Goal: Transaction & Acquisition: Book appointment/travel/reservation

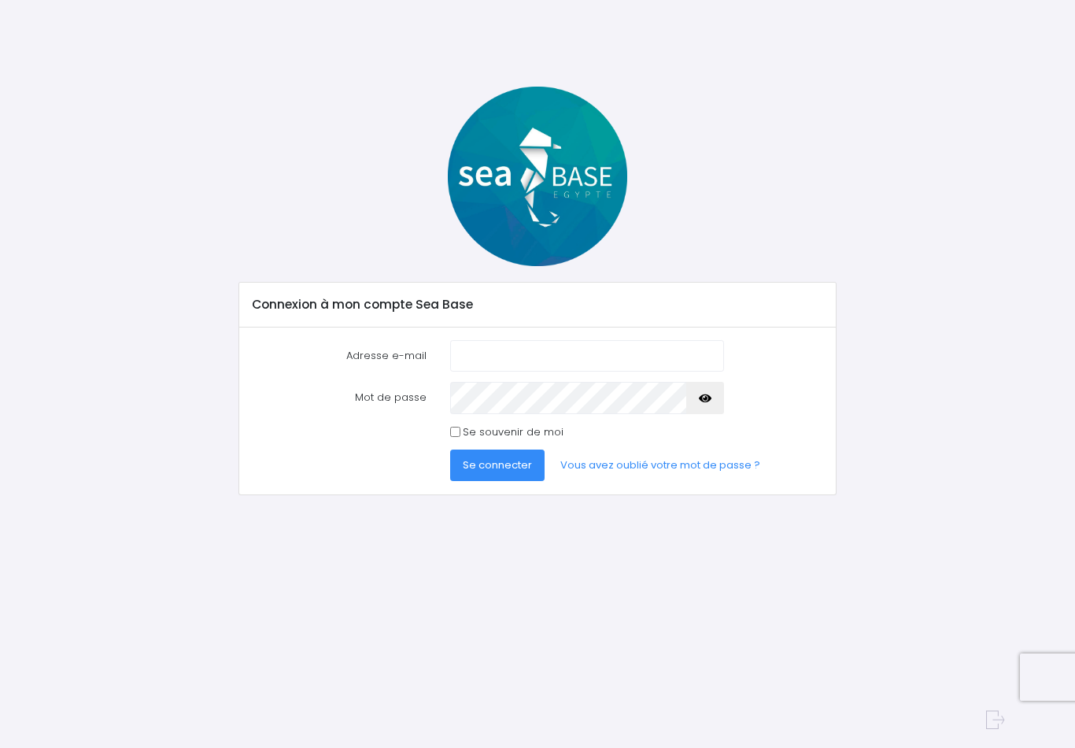
click at [515, 354] on input "Adresse e-mail" at bounding box center [587, 355] width 274 height 31
type input "[PERSON_NAME][EMAIL_ADDRESS][DOMAIN_NAME]"
click at [499, 460] on span "Se connecter" at bounding box center [497, 464] width 69 height 15
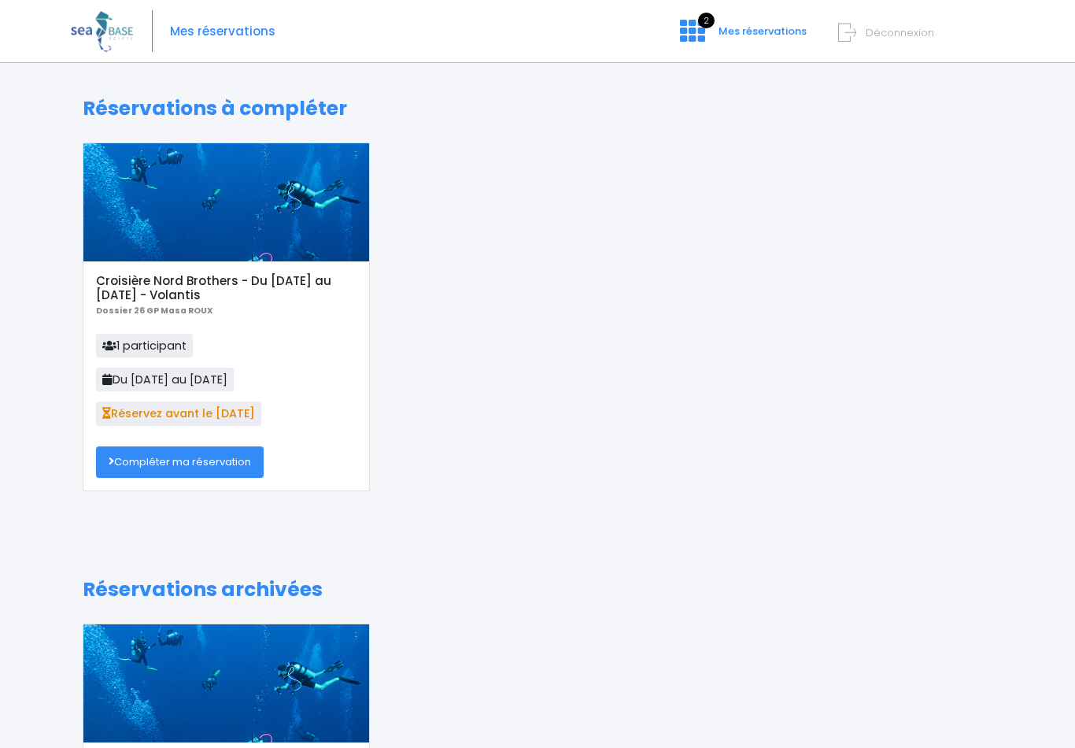
click at [218, 464] on link "Compléter ma réservation" at bounding box center [180, 461] width 168 height 31
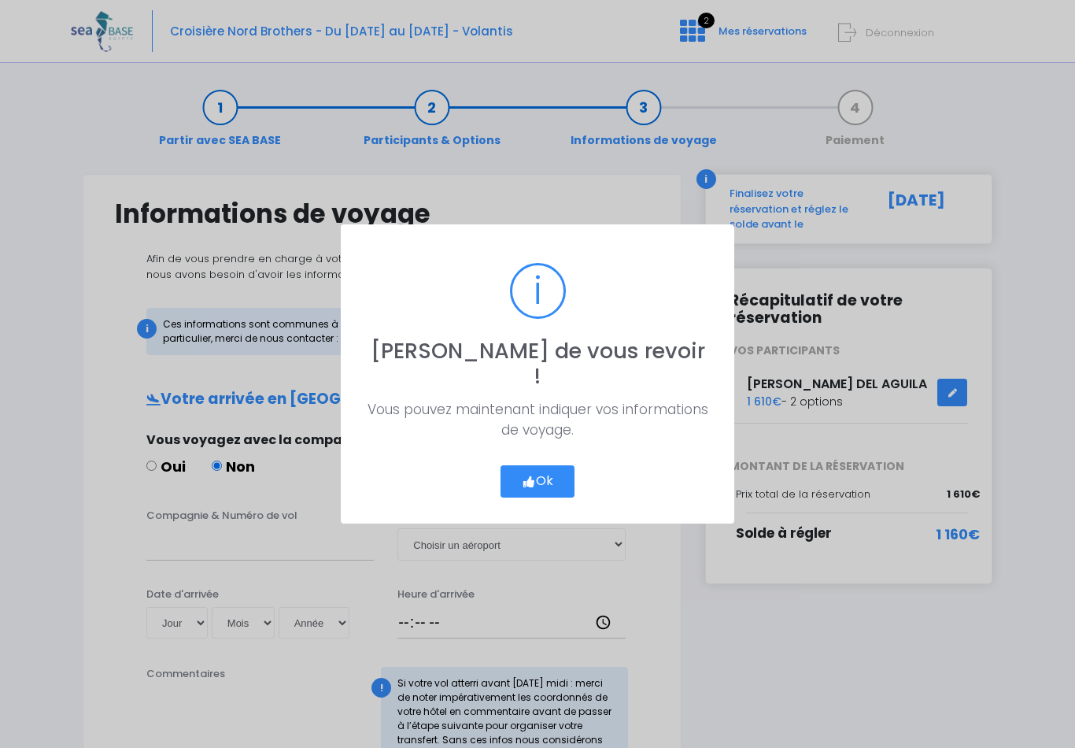
click at [547, 465] on button "Ok" at bounding box center [538, 481] width 74 height 33
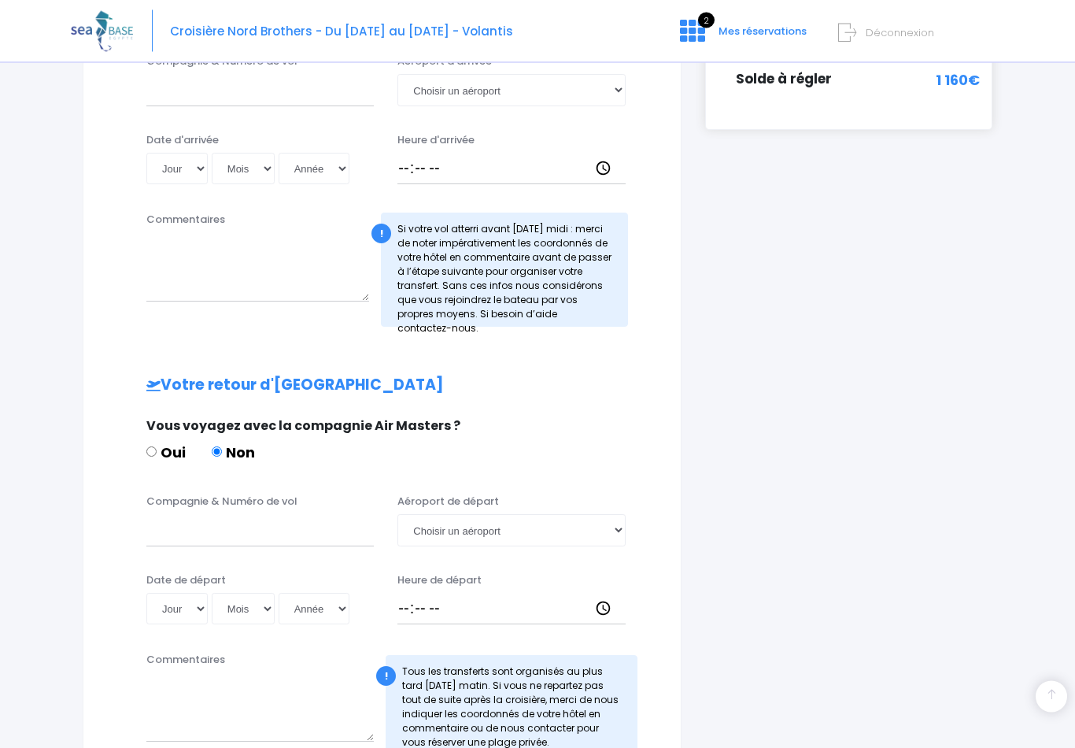
scroll to position [607, 0]
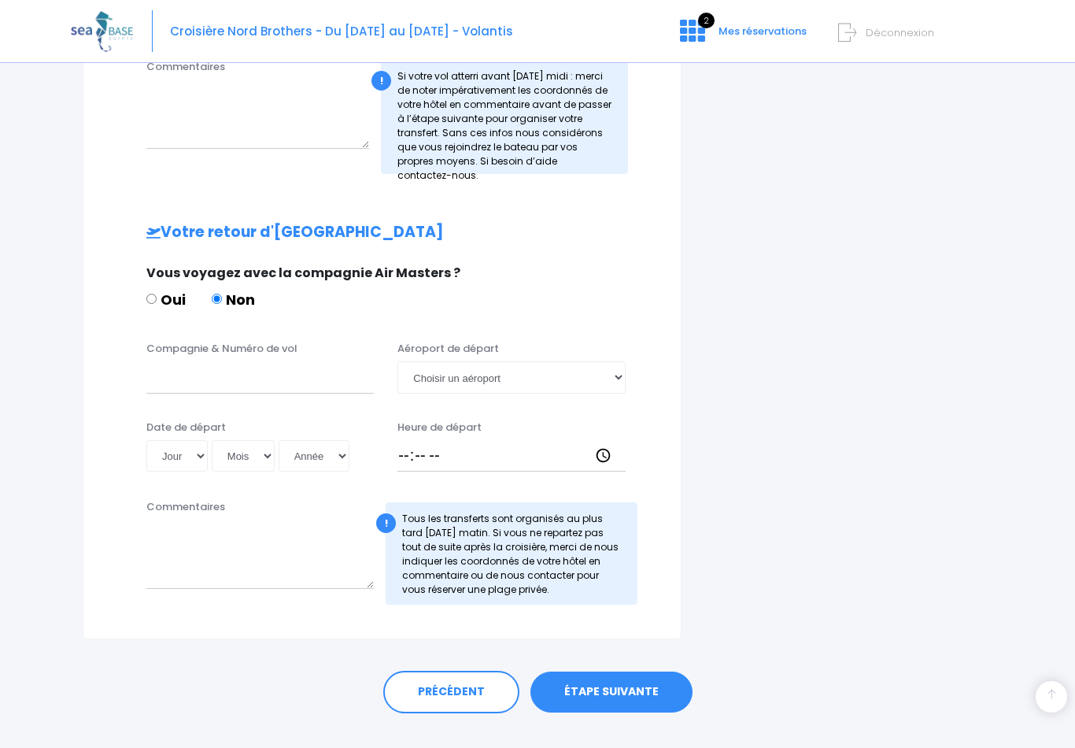
click at [621, 683] on link "ÉTAPE SUIVANTE" at bounding box center [611, 691] width 162 height 41
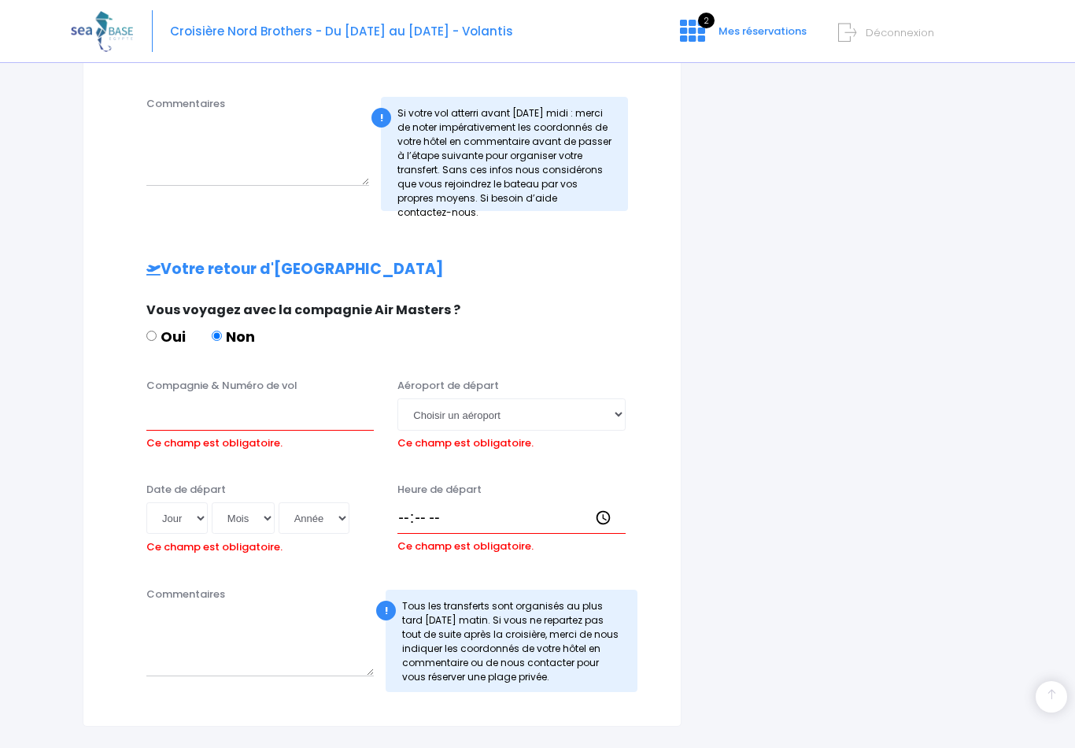
scroll to position [706, 0]
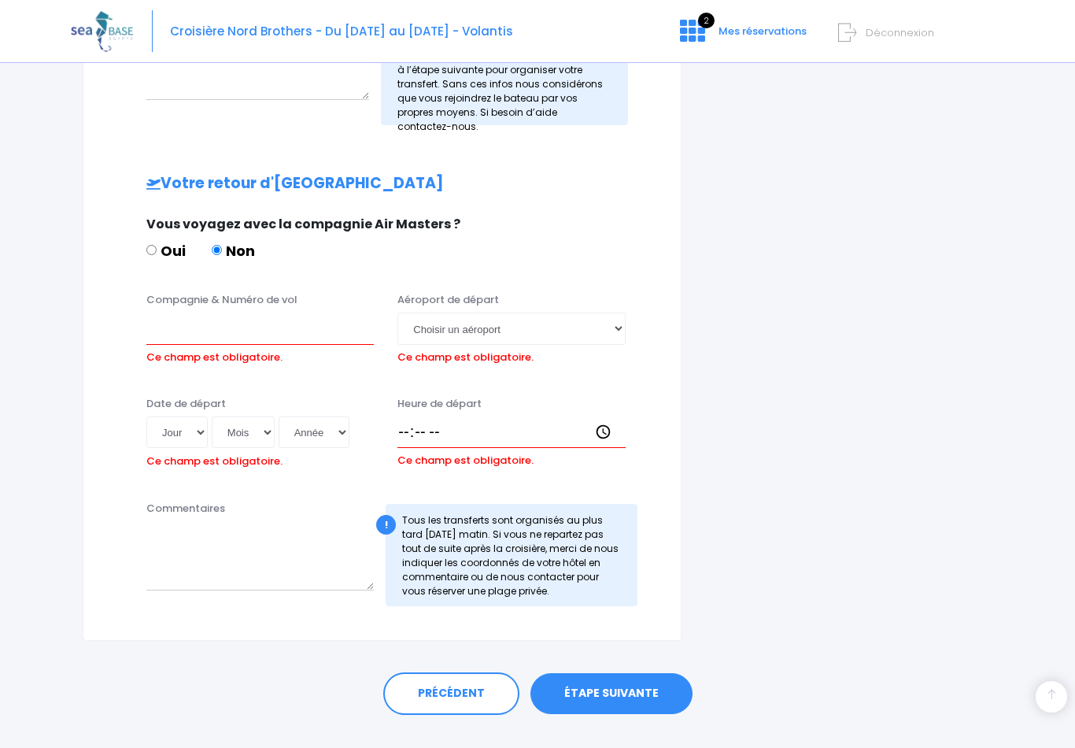
click at [635, 684] on link "ÉTAPE SUIVANTE" at bounding box center [611, 693] width 162 height 41
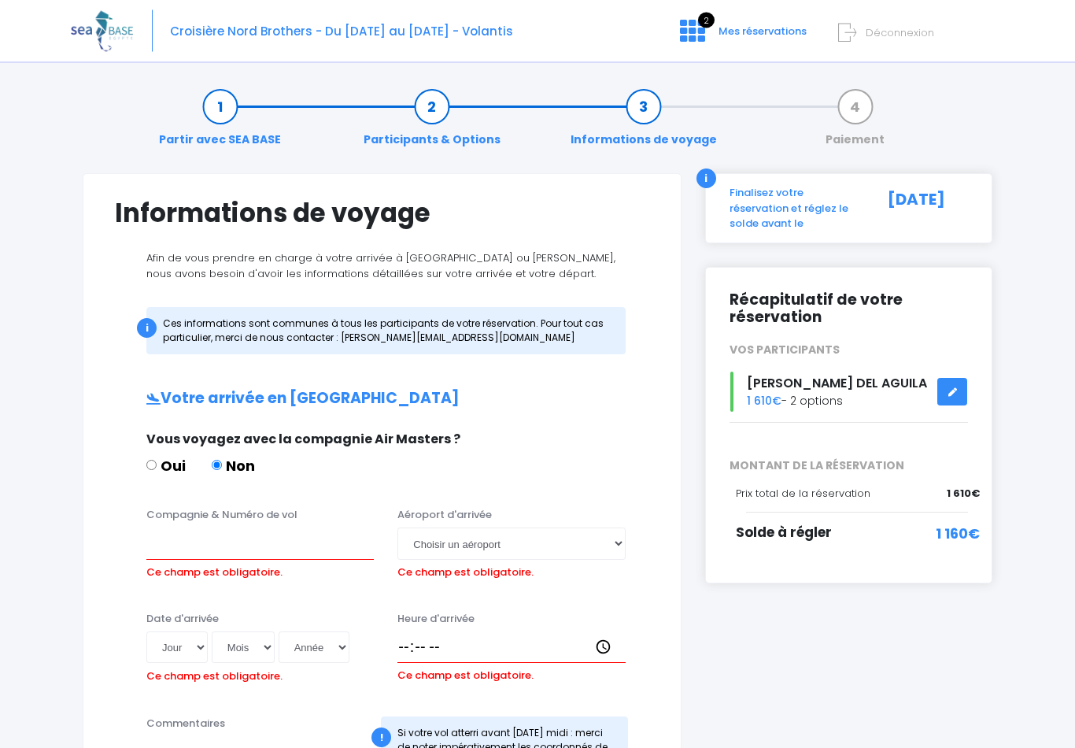
scroll to position [0, 0]
click at [474, 130] on link "Participants & Options" at bounding box center [432, 124] width 153 height 50
click at [440, 109] on link "Participants & Options" at bounding box center [432, 124] width 153 height 50
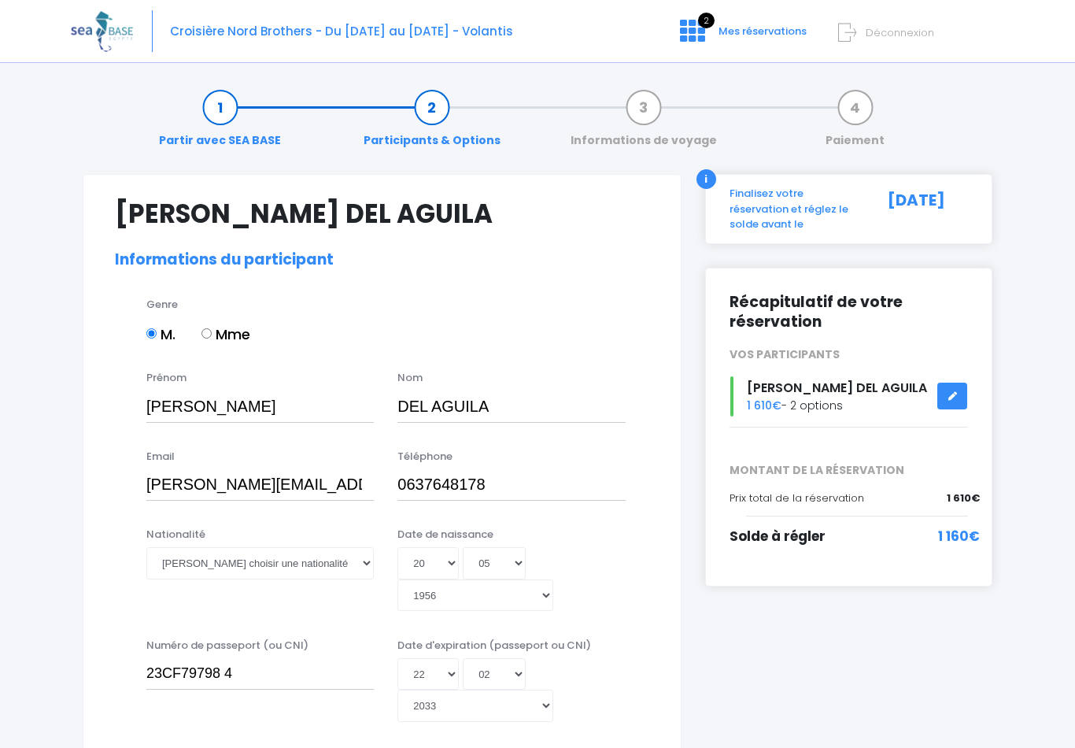
select select "PA40"
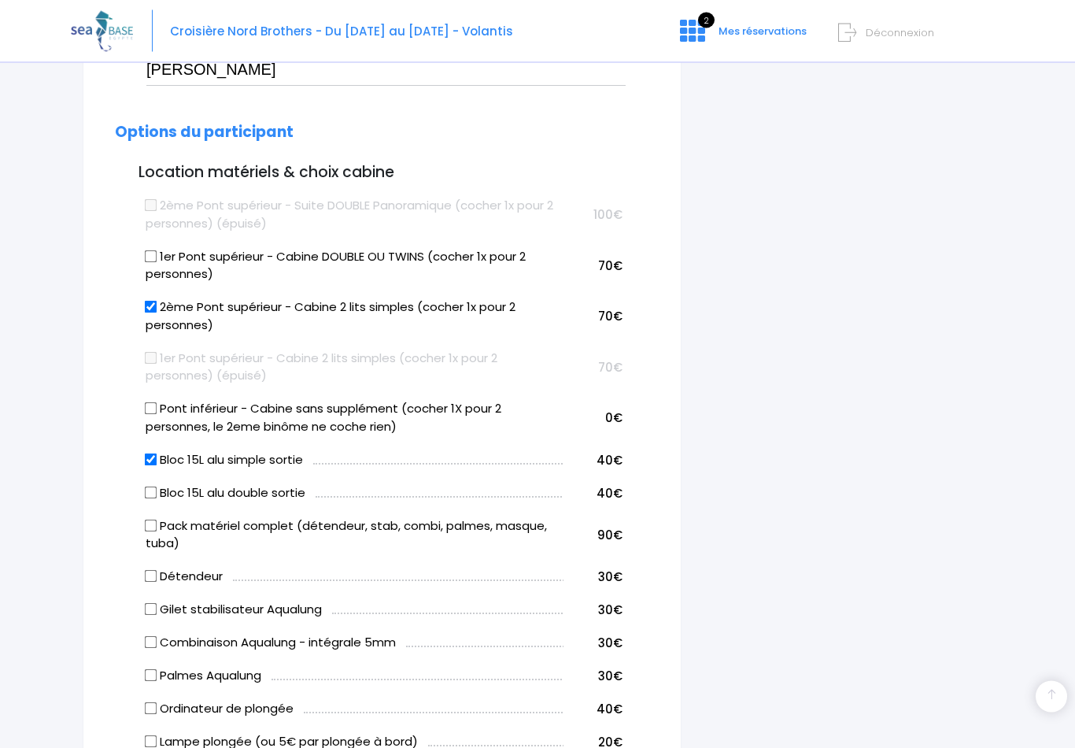
scroll to position [803, 0]
click at [157, 636] on input "Combinaison Aqualung - intégrale 5mm" at bounding box center [151, 642] width 13 height 13
checkbox input "true"
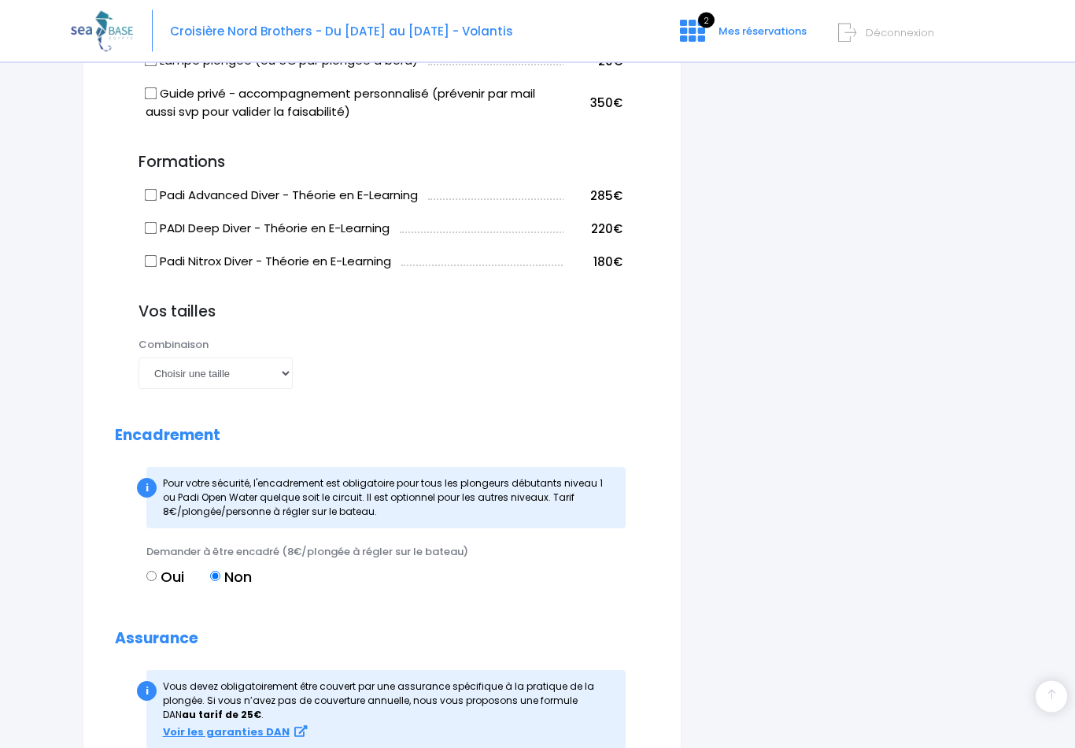
scroll to position [1483, 0]
click at [279, 357] on select "Choisir une taille XS S M ML L XL XXL" at bounding box center [216, 372] width 154 height 31
select select "L"
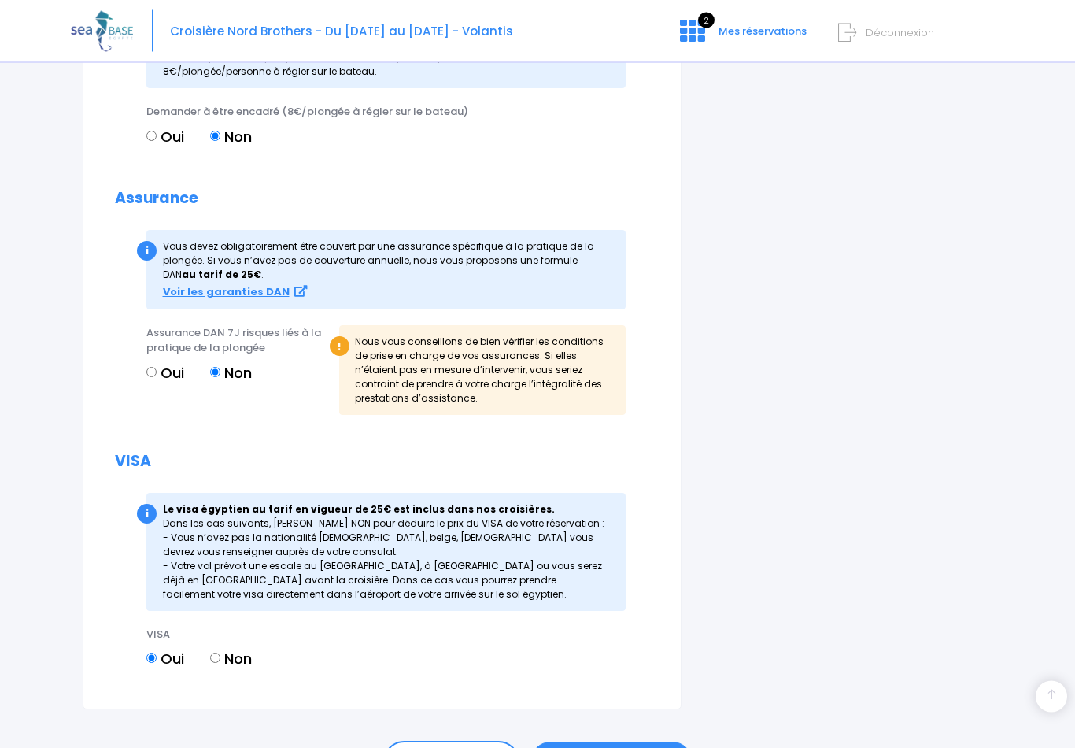
scroll to position [1923, 0]
click at [608, 741] on link "ÉTAPE SUIVANTE" at bounding box center [611, 761] width 162 height 41
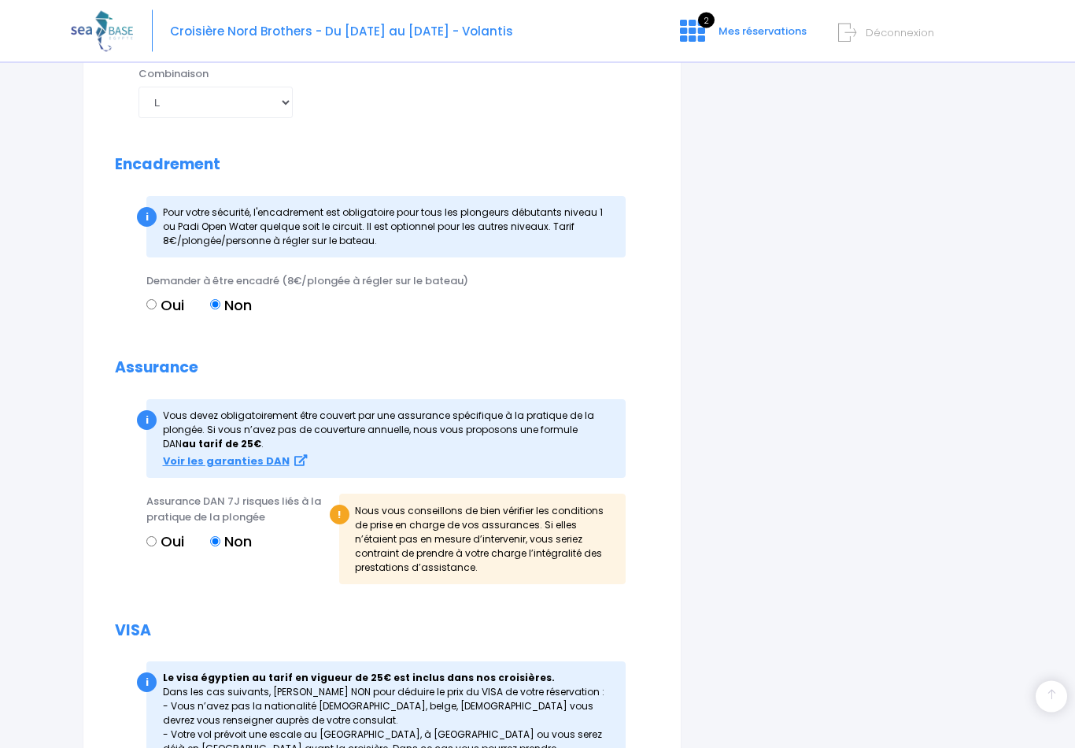
scroll to position [1948, 0]
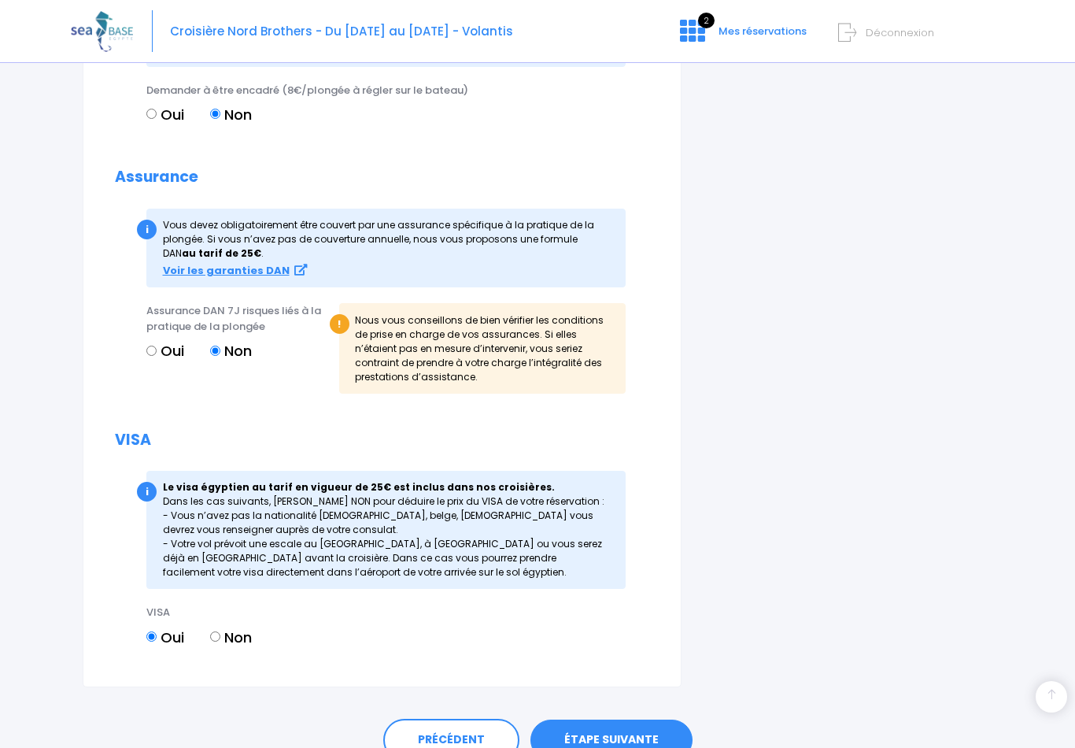
click at [625, 719] on link "ÉTAPE SUIVANTE" at bounding box center [611, 739] width 162 height 41
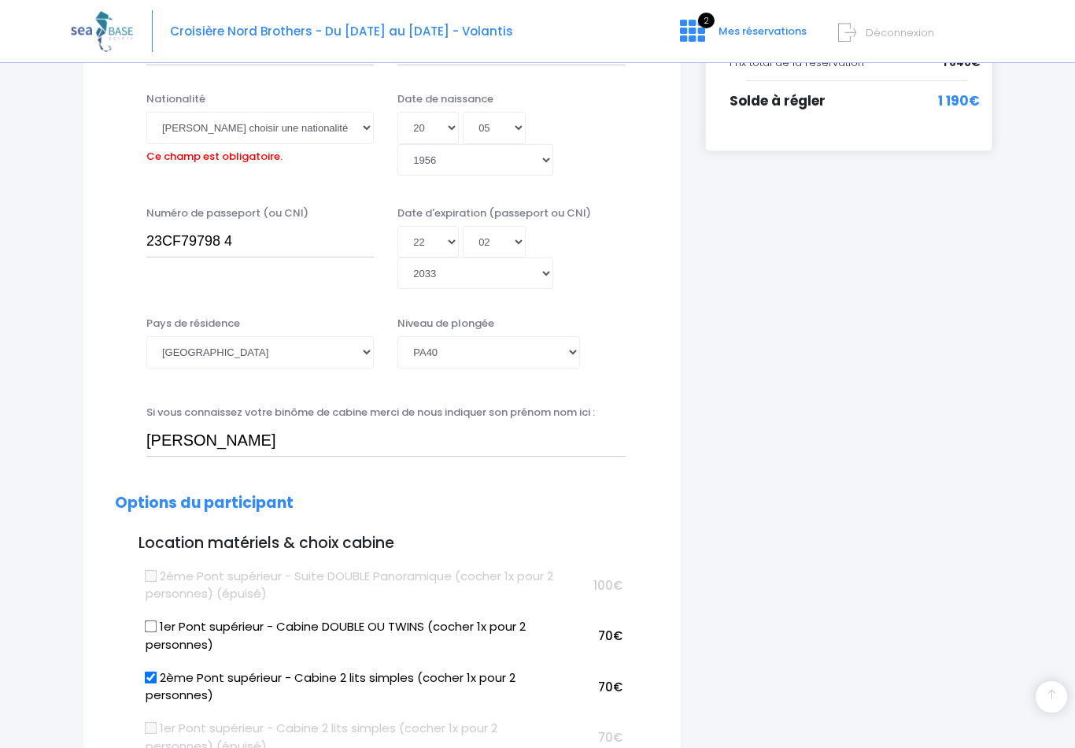
scroll to position [387, 0]
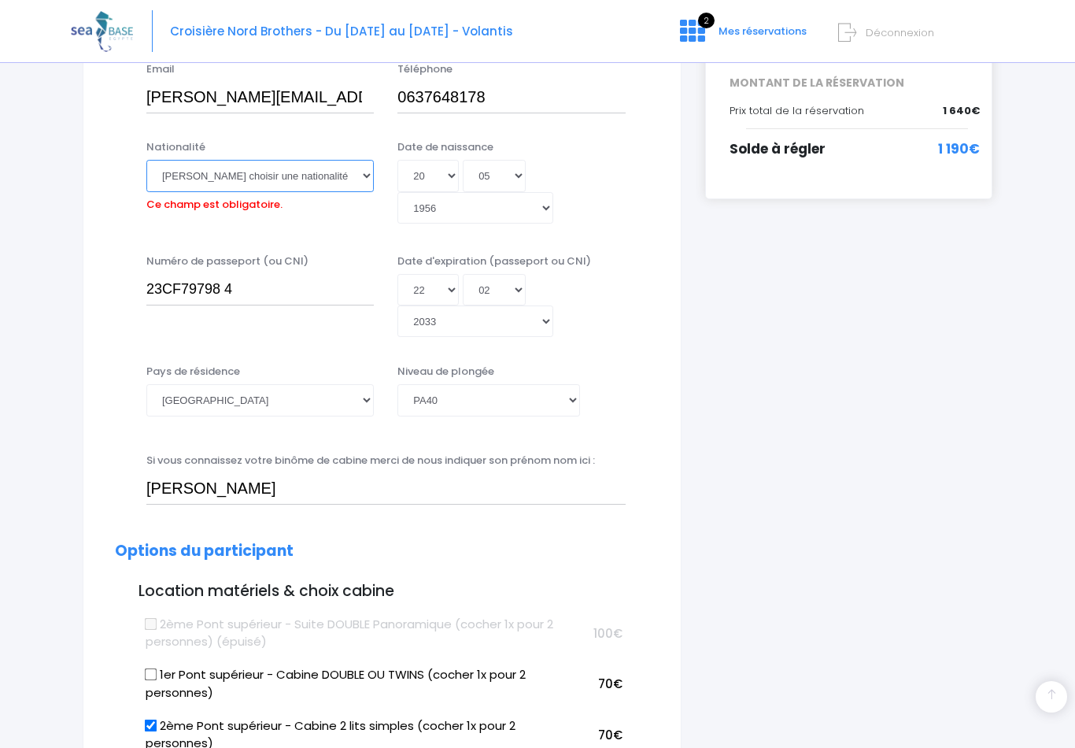
click at [365, 171] on select "Veuillez choisir une nationalité Afghane Albanaise Algerienne Allemande America…" at bounding box center [259, 175] width 227 height 31
select select "Française"
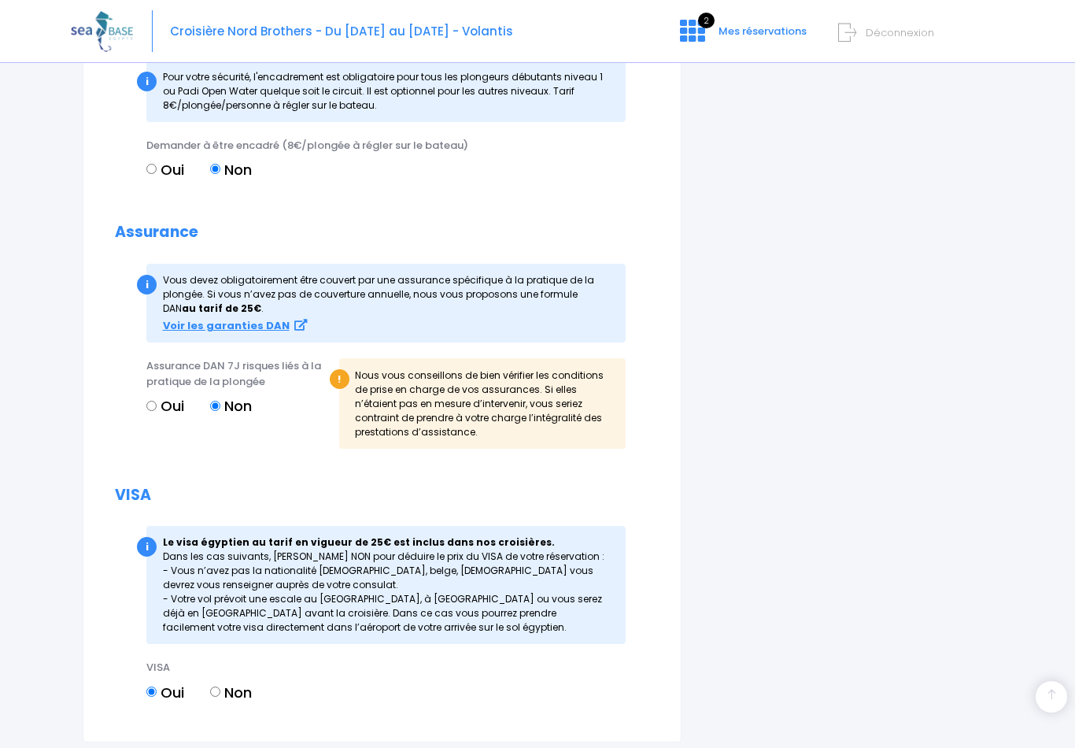
scroll to position [1948, 0]
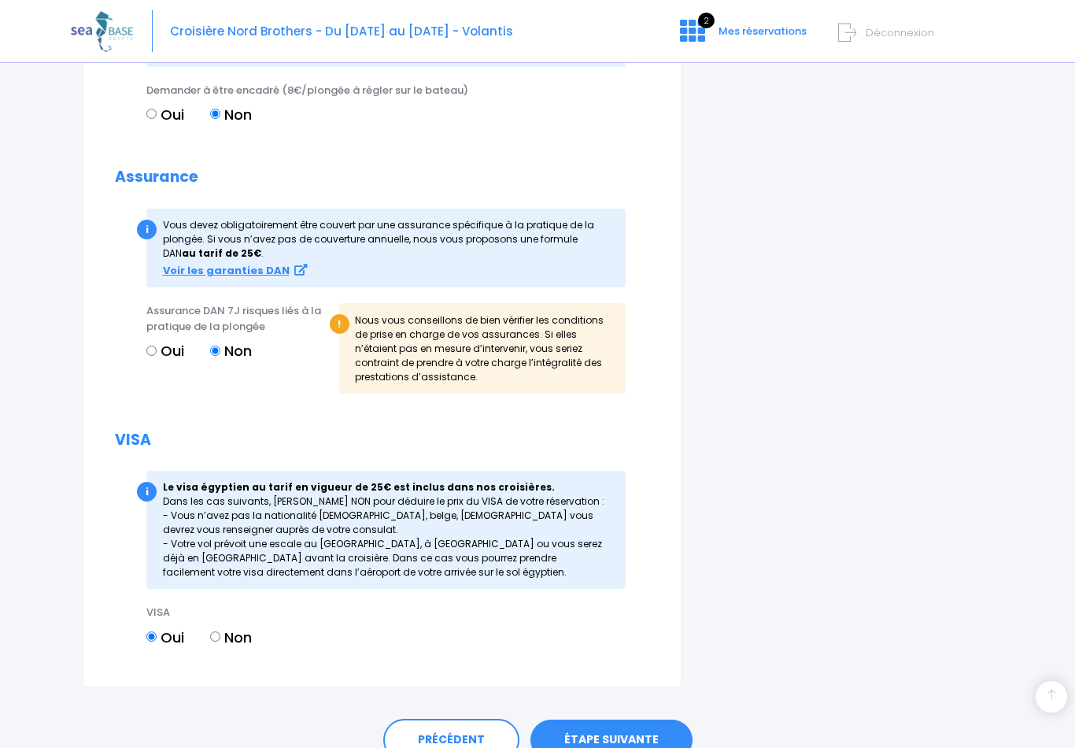
click at [598, 711] on div "PRÉCÉDENT ÉTAPE SUIVANTE" at bounding box center [538, 736] width 910 height 98
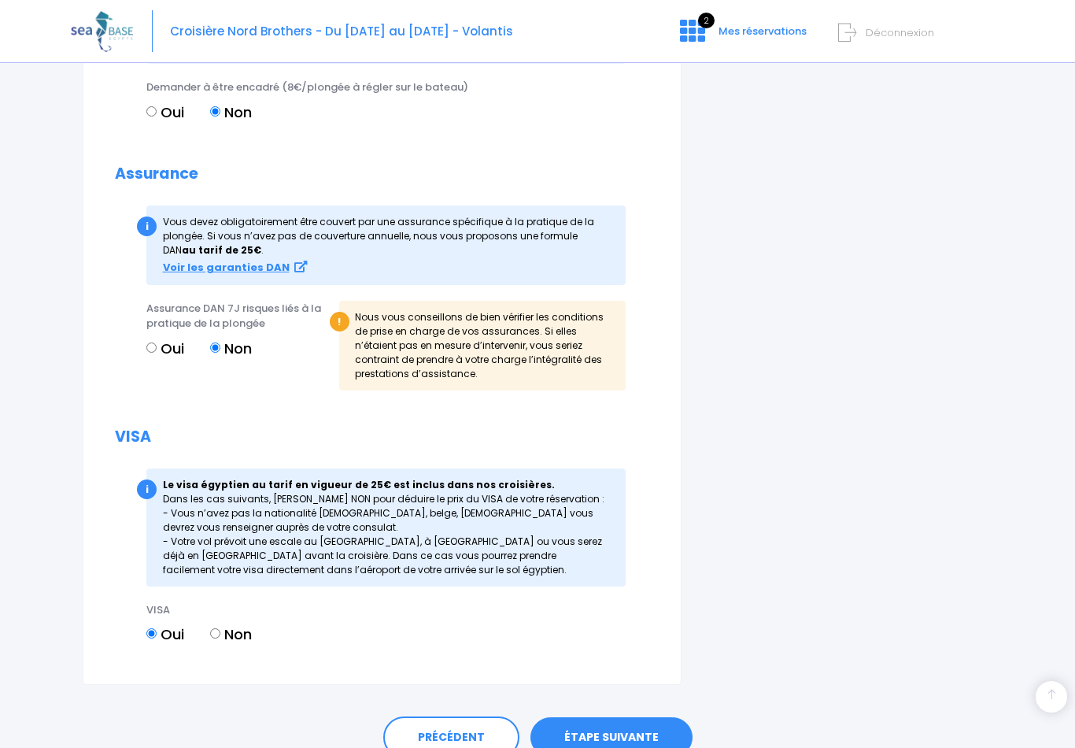
scroll to position [1923, 0]
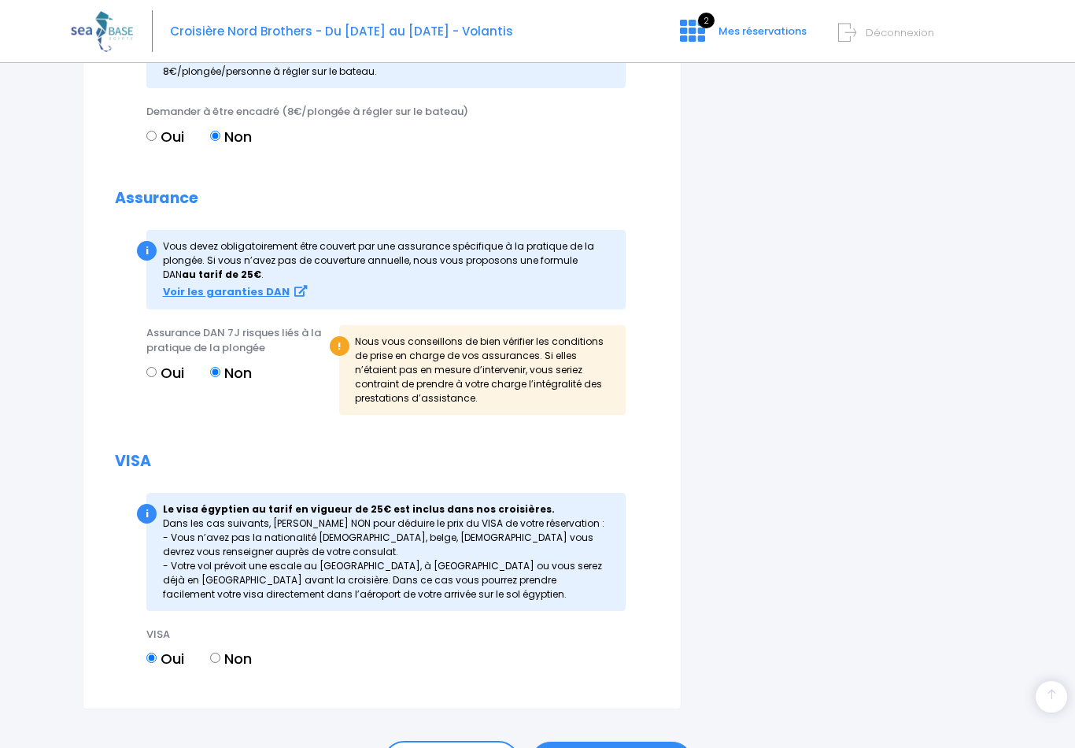
click at [593, 741] on link "ÉTAPE SUIVANTE" at bounding box center [611, 761] width 162 height 41
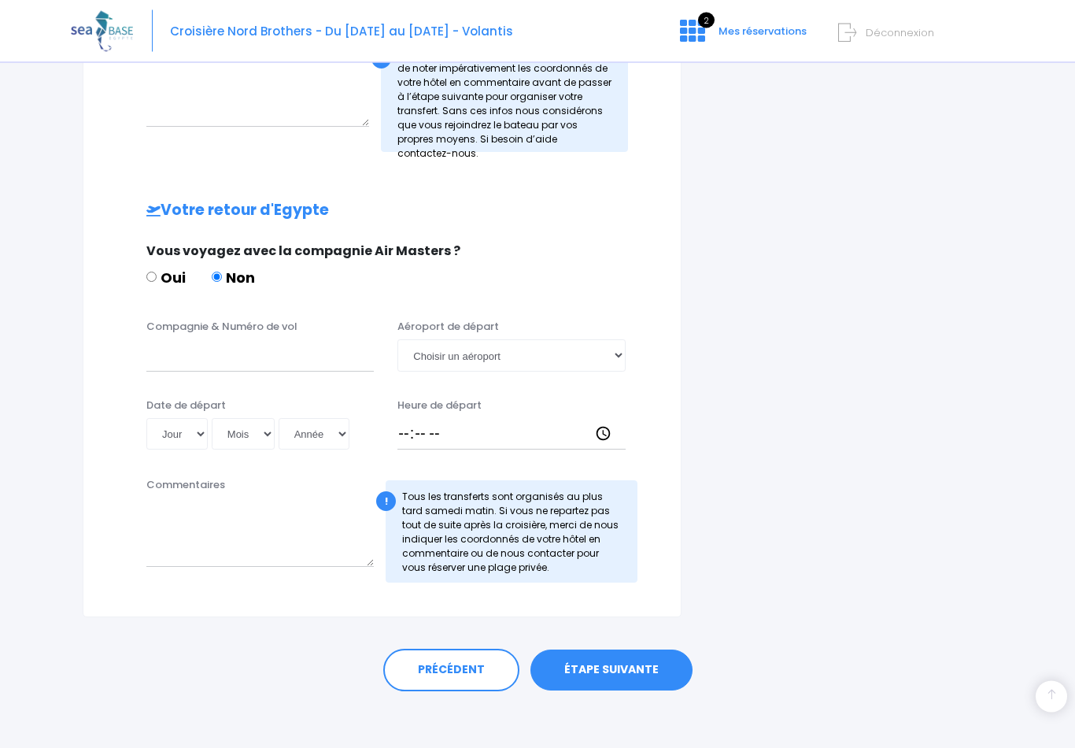
scroll to position [631, 0]
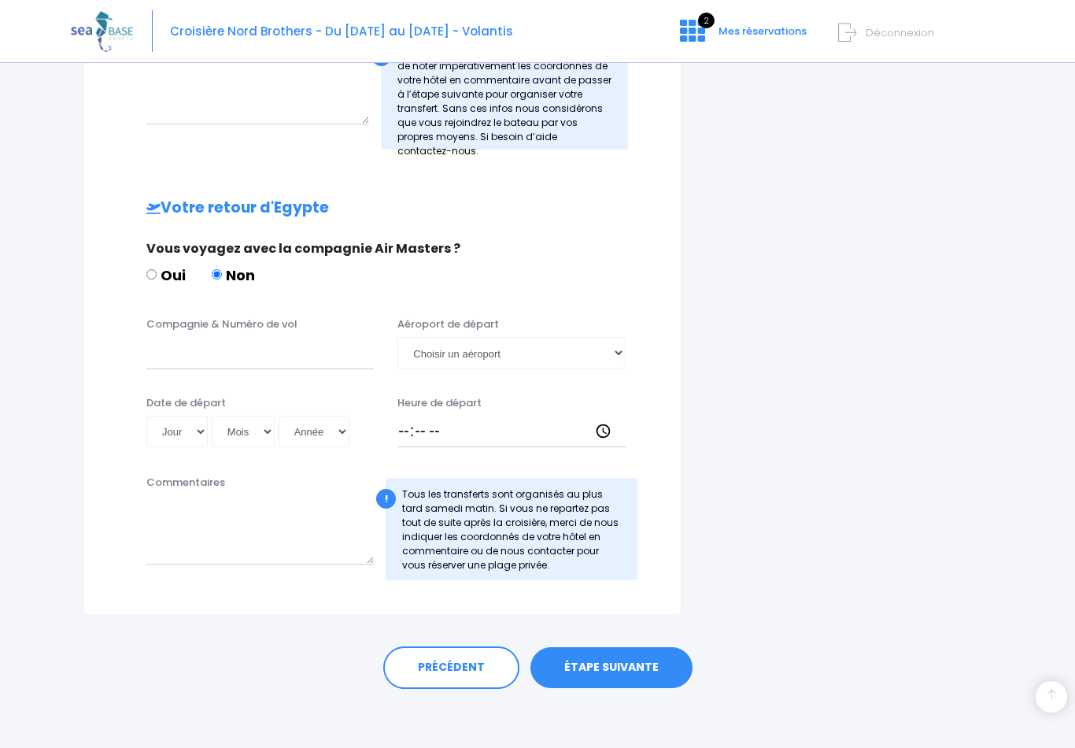
click at [608, 667] on link "ÉTAPE SUIVANTE" at bounding box center [611, 667] width 162 height 41
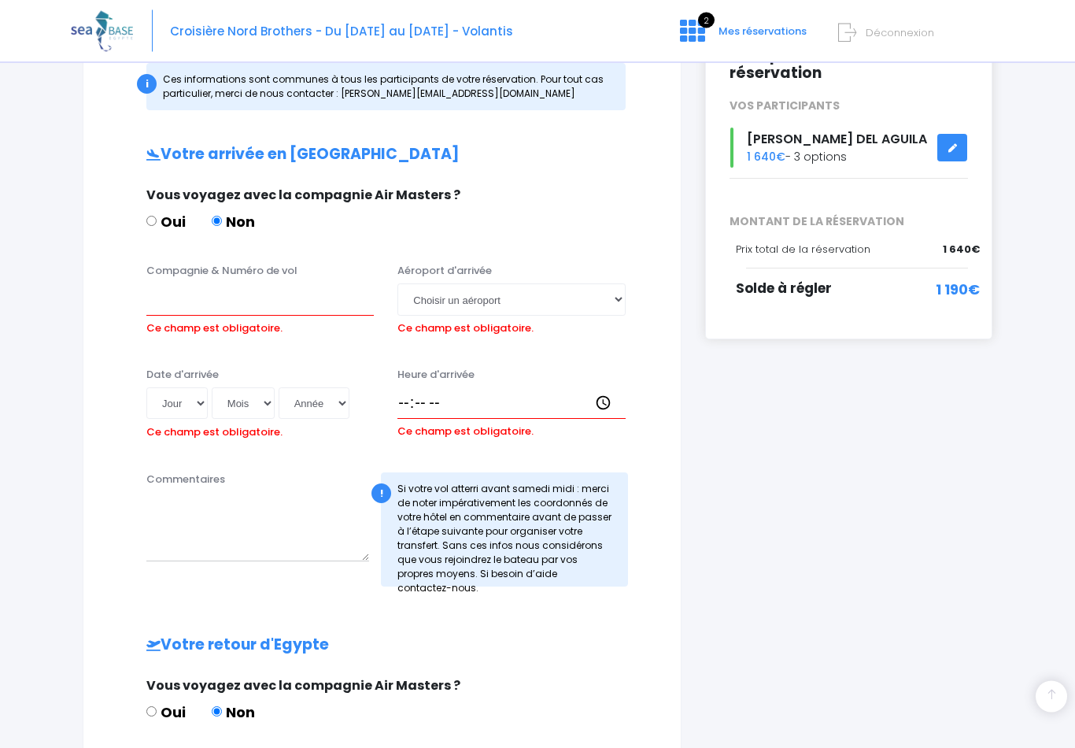
scroll to position [0, 0]
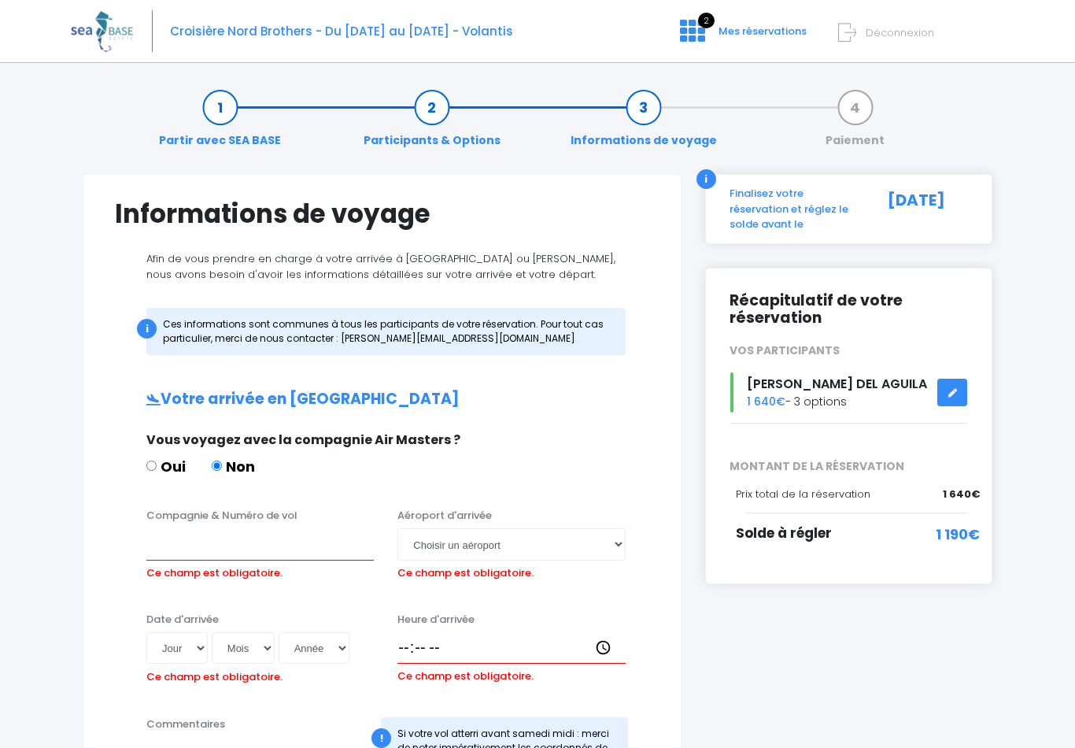
click at [822, 397] on div "[PERSON_NAME] DEL AGUILA 1 640€ - 3 options" at bounding box center [849, 392] width 262 height 40
click at [953, 393] on icon at bounding box center [952, 393] width 11 height 0
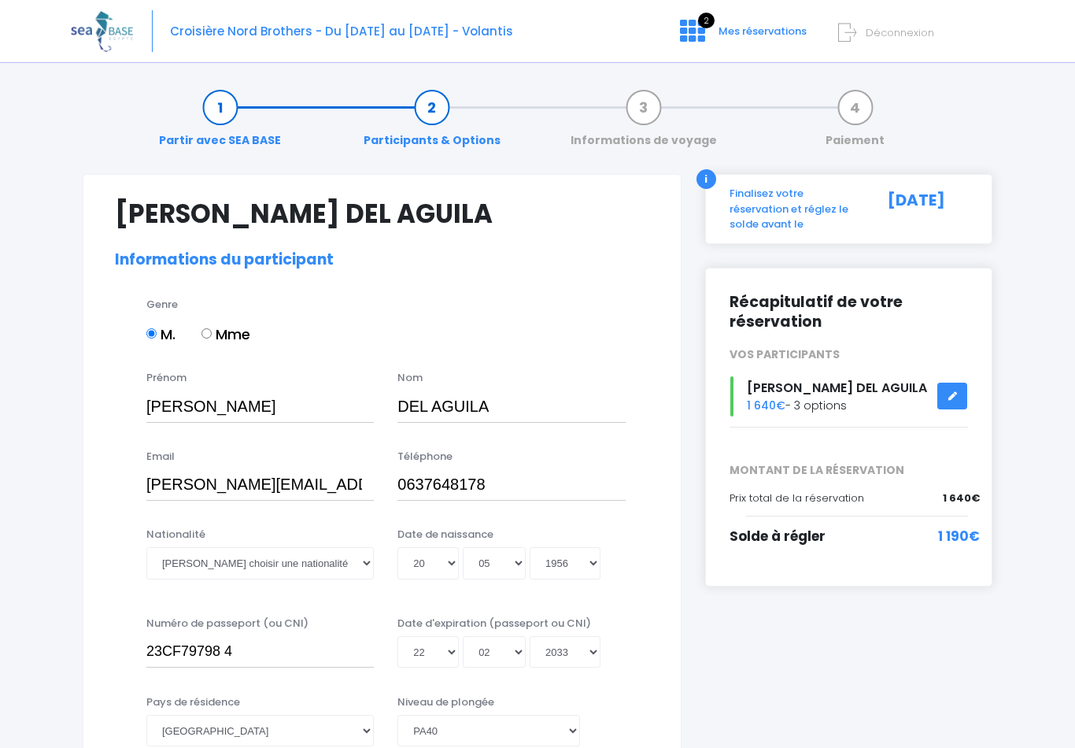
select select "PA40"
select select "L"
